Goal: Task Accomplishment & Management: Manage account settings

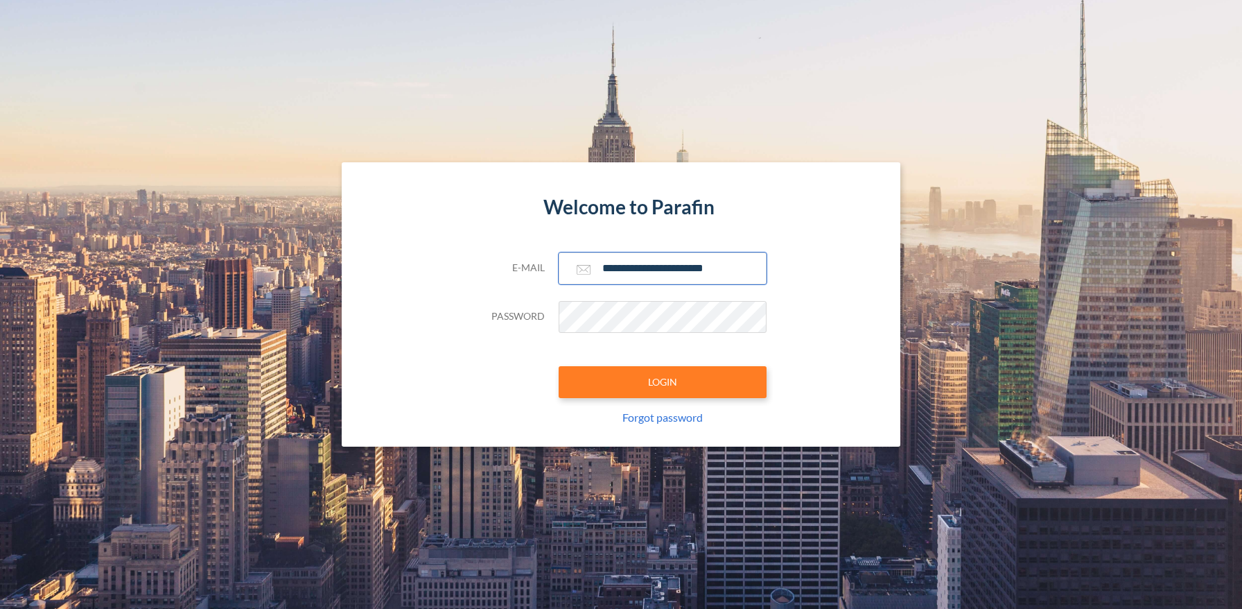
type input "**********"
click at [662, 381] on button "LOGIN" at bounding box center [663, 382] width 208 height 32
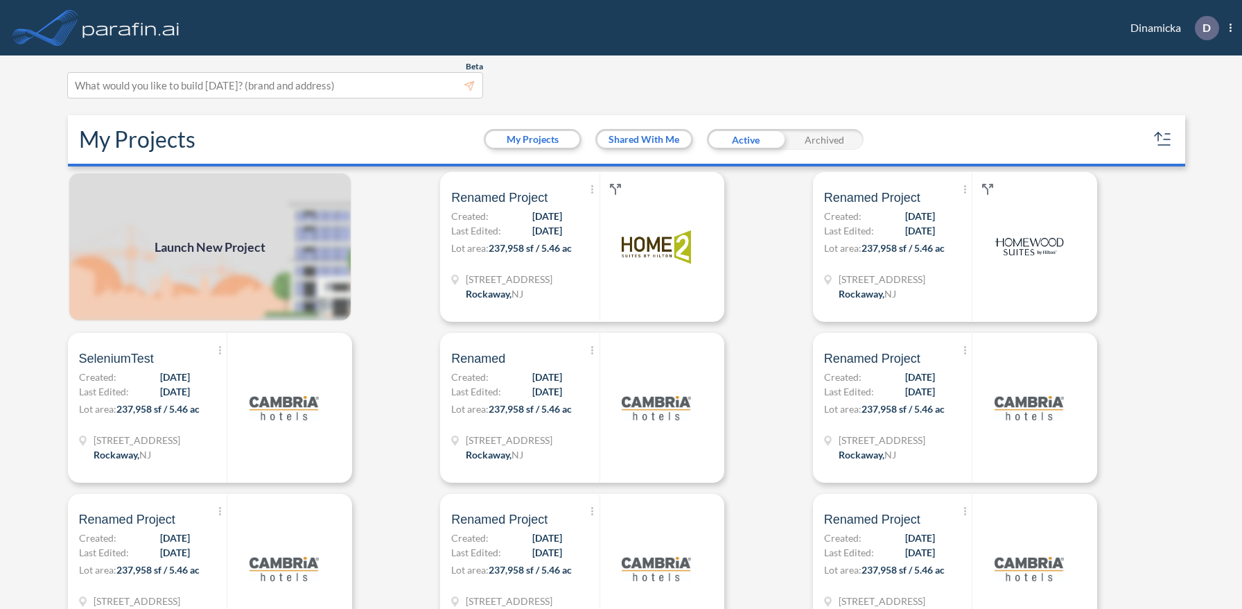
scroll to position [3, 0]
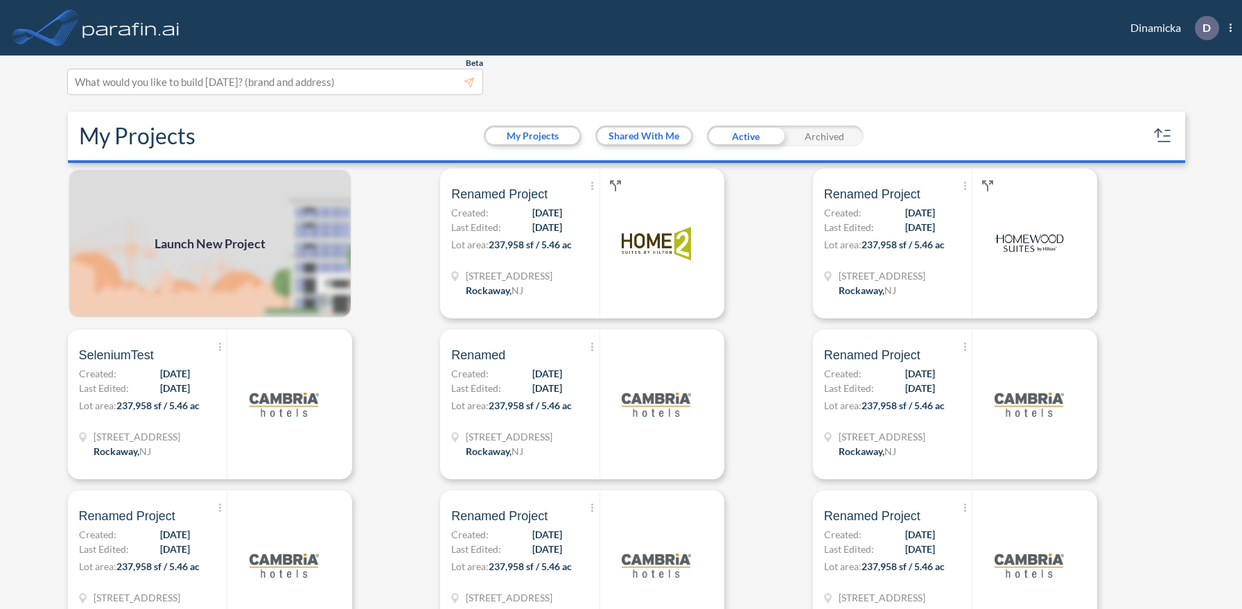
click at [824, 135] on div "Archived" at bounding box center [824, 135] width 78 height 21
